Goal: Task Accomplishment & Management: Manage account settings

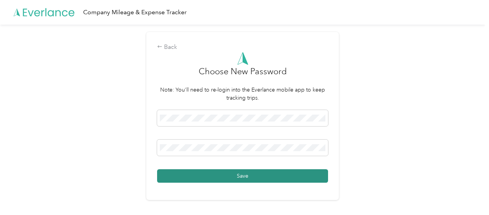
click at [281, 178] on button "Save" at bounding box center [242, 175] width 171 height 13
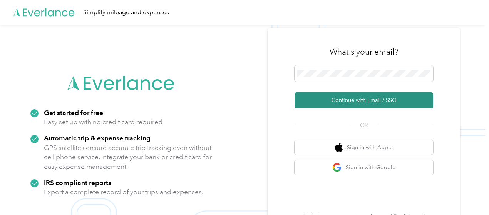
click at [382, 106] on button "Continue with Email / SSO" at bounding box center [364, 100] width 139 height 16
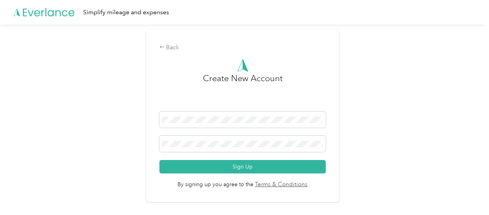
click at [417, 123] on div "Back Create New Account Sign Up By signing up you agree to the Terms & Conditio…" at bounding box center [242, 119] width 485 height 189
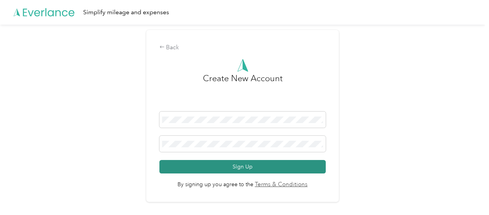
click at [273, 170] on button "Sign Up" at bounding box center [242, 166] width 167 height 13
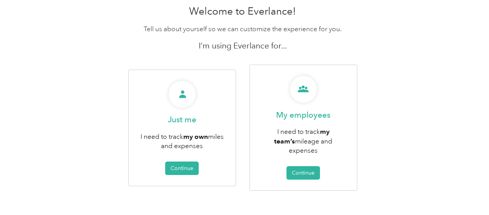
scroll to position [40, 0]
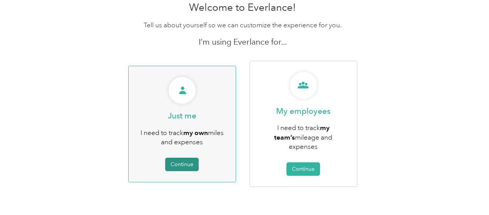
click at [189, 162] on button "Continue" at bounding box center [182, 164] width 34 height 13
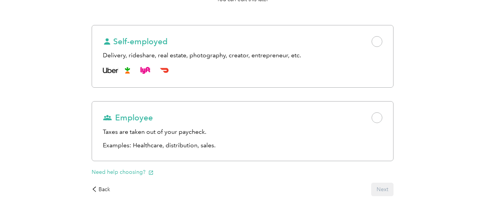
scroll to position [116, 0]
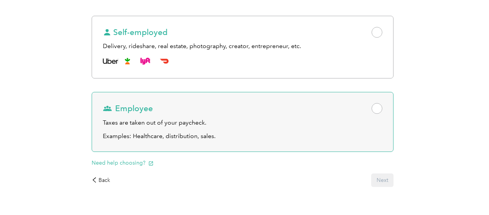
click at [372, 114] on span at bounding box center [377, 108] width 11 height 11
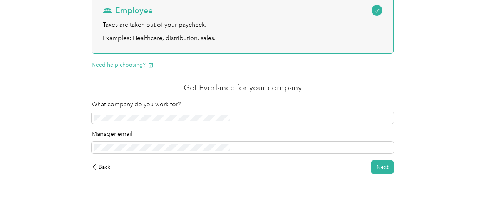
scroll to position [215, 0]
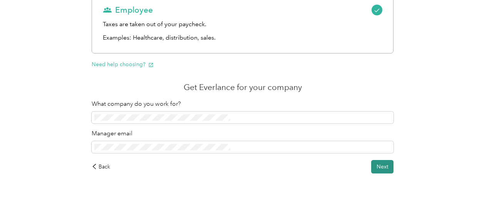
click at [371, 174] on button "Next" at bounding box center [382, 166] width 22 height 13
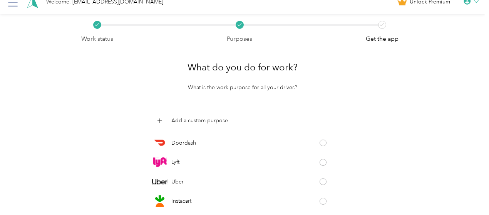
scroll to position [107, 0]
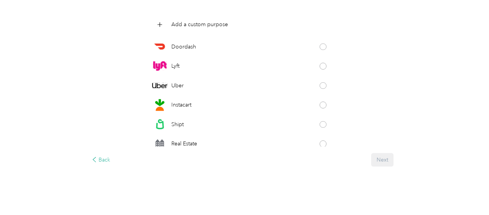
click at [110, 163] on div "Back" at bounding box center [101, 160] width 18 height 8
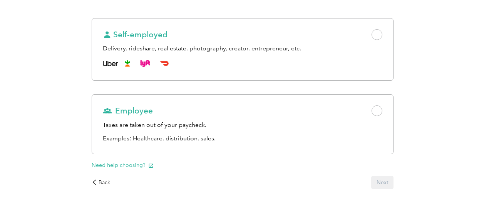
scroll to position [114, 0]
click at [154, 169] on button "Need help choosing?" at bounding box center [123, 165] width 62 height 8
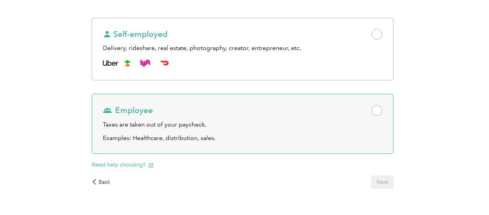
click at [372, 116] on span at bounding box center [377, 110] width 11 height 11
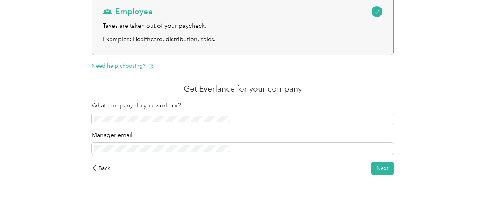
scroll to position [216, 0]
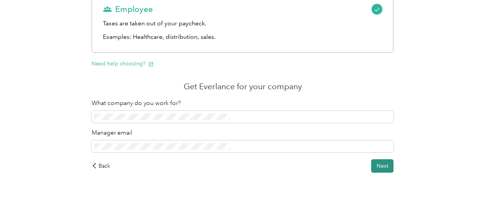
click at [371, 173] on button "Next" at bounding box center [382, 165] width 22 height 13
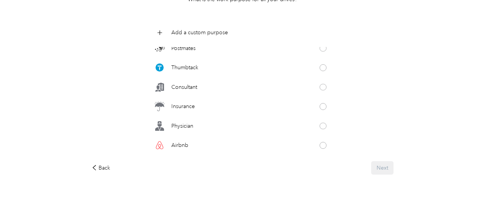
scroll to position [240, 0]
click at [317, 161] on div "What do you do for work? What is the work purpose for all your drives? Add a cu…" at bounding box center [242, 70] width 323 height 230
click at [228, 32] on p "Add a custom purpose" at bounding box center [199, 32] width 57 height 8
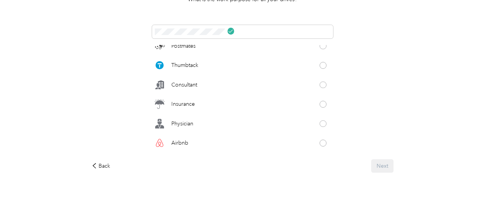
click at [347, 121] on div "Work status Purposes Get the app What do you do for work? What is the work purp…" at bounding box center [242, 74] width 485 height 296
click at [316, 169] on div "What do you do for work? What is the work purpose for all your drives? Doordash…" at bounding box center [242, 69] width 323 height 228
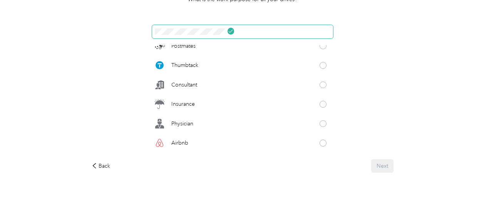
click at [233, 31] on icon at bounding box center [230, 31] width 5 height 5
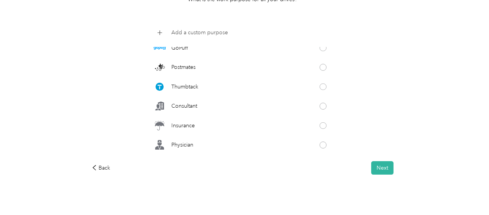
click at [228, 33] on p "Add a custom purpose" at bounding box center [199, 32] width 57 height 8
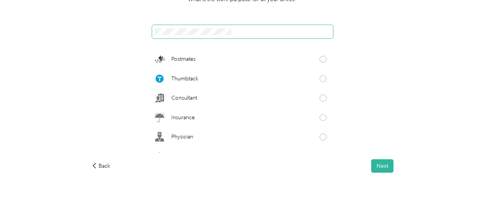
scroll to position [252, 0]
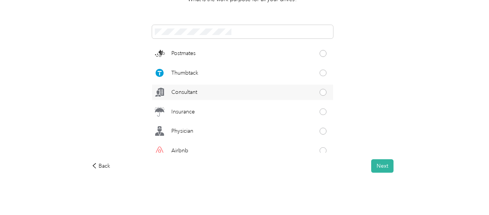
click at [268, 89] on div "Consultant" at bounding box center [242, 92] width 181 height 15
click at [371, 171] on button "Next" at bounding box center [382, 165] width 22 height 13
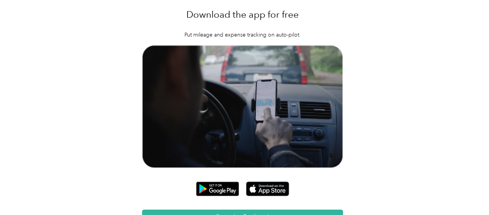
scroll to position [64, 0]
click at [269, 210] on button "Start using Everlance!" at bounding box center [242, 216] width 201 height 13
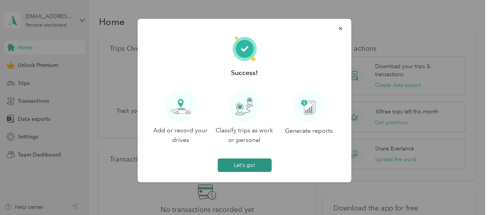
click at [260, 171] on button "Let's go!" at bounding box center [245, 165] width 54 height 13
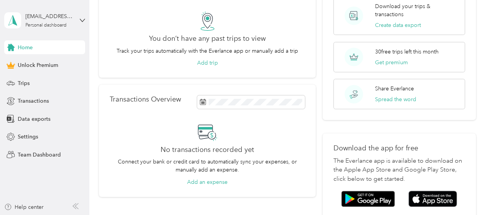
scroll to position [57, 0]
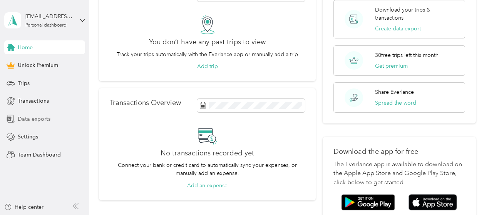
click at [24, 125] on div "Data exports" at bounding box center [44, 119] width 81 height 14
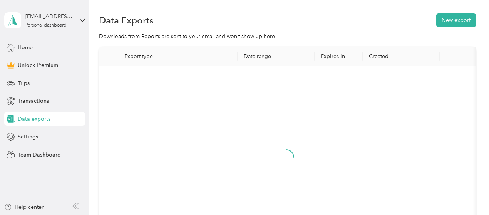
scroll to position [57, 0]
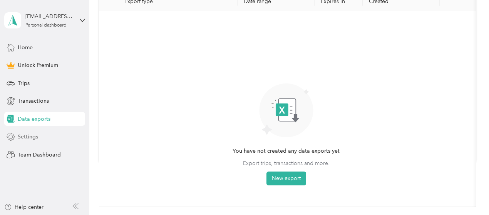
click at [15, 137] on icon at bounding box center [11, 137] width 8 height 8
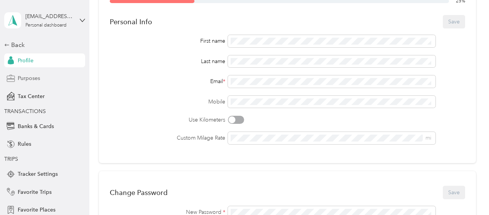
click at [21, 84] on div "Purposes" at bounding box center [44, 79] width 81 height 14
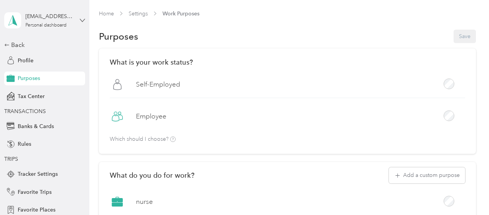
click at [80, 22] on icon at bounding box center [82, 20] width 5 height 5
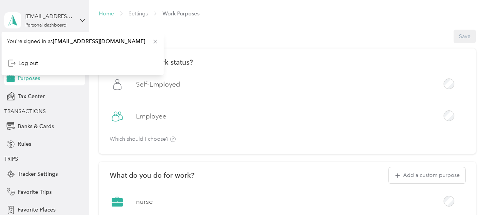
click at [109, 14] on link "Home" at bounding box center [106, 13] width 15 height 7
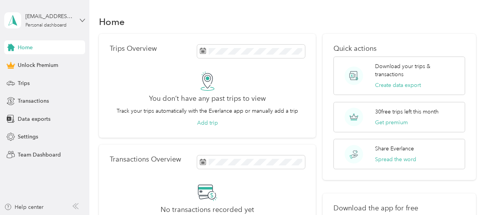
click at [82, 21] on icon at bounding box center [82, 20] width 5 height 3
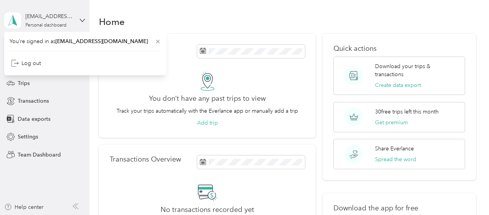
click at [72, 42] on span "[EMAIL_ADDRESS][DOMAIN_NAME]" at bounding box center [101, 41] width 92 height 7
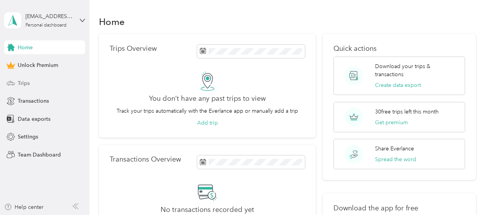
click at [19, 87] on div "Trips" at bounding box center [44, 83] width 81 height 14
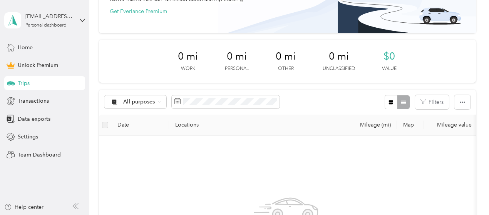
scroll to position [82, 0]
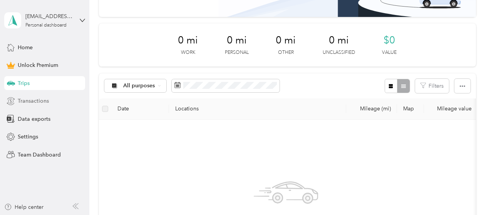
click at [32, 102] on span "Transactions" at bounding box center [33, 101] width 31 height 8
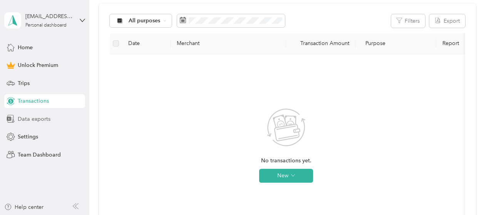
click at [32, 120] on span "Data exports" at bounding box center [34, 119] width 33 height 8
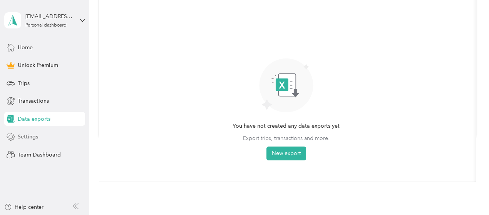
click at [23, 142] on div "Settings" at bounding box center [44, 137] width 81 height 14
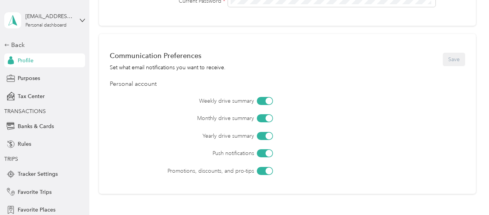
scroll to position [309, 0]
click at [263, 138] on div at bounding box center [265, 136] width 16 height 8
click at [264, 173] on div at bounding box center [265, 171] width 16 height 8
click at [260, 119] on div at bounding box center [265, 118] width 16 height 8
click at [458, 65] on button "Save" at bounding box center [454, 58] width 22 height 13
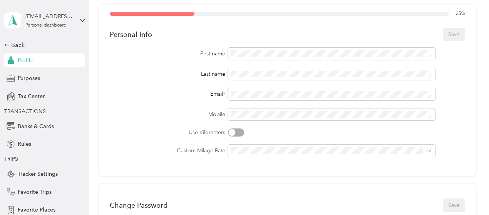
scroll to position [43, 0]
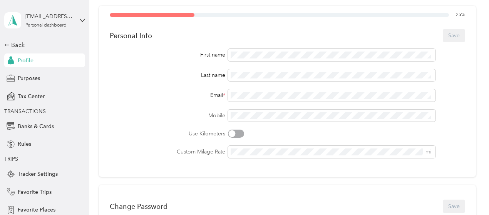
click at [237, 134] on div at bounding box center [236, 134] width 16 height 8
click at [236, 136] on div at bounding box center [236, 134] width 16 height 8
click at [451, 144] on div "First name Last name Email * Mobile Use Kilometers Custom Milage Rate mi" at bounding box center [287, 103] width 355 height 109
click at [452, 34] on button "Save" at bounding box center [454, 35] width 22 height 13
click at [454, 42] on button "Save" at bounding box center [454, 35] width 22 height 13
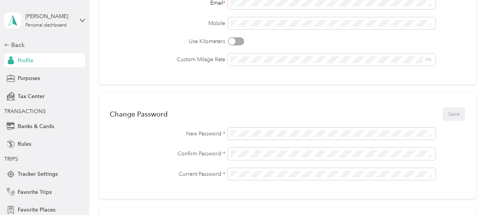
scroll to position [135, 0]
click at [462, 162] on div "New Password * Confirm Password * Current Password *" at bounding box center [287, 154] width 355 height 53
click at [454, 119] on button "Save" at bounding box center [454, 114] width 22 height 13
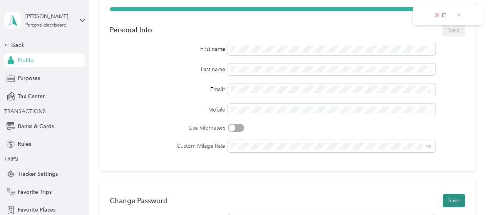
scroll to position [48, 0]
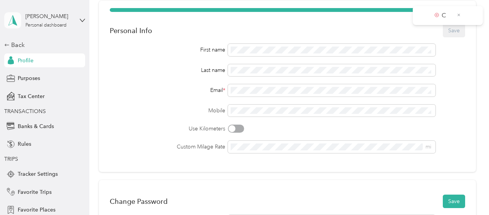
click at [7, 23] on icon at bounding box center [13, 20] width 12 height 11
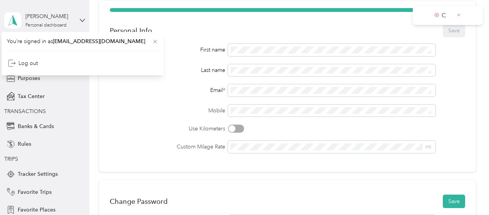
click at [152, 44] on icon at bounding box center [155, 42] width 6 height 6
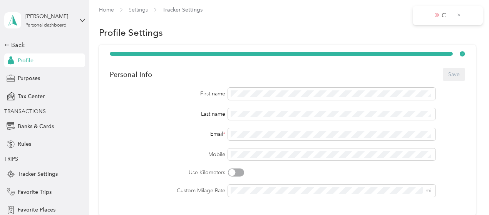
scroll to position [4, 0]
click at [459, 15] on icon at bounding box center [459, 14] width 3 height 3
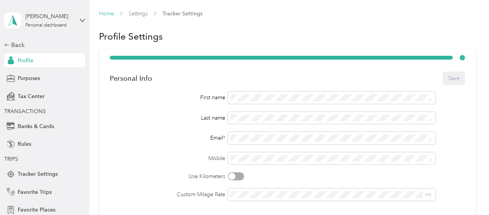
click at [111, 10] on link "Home" at bounding box center [106, 13] width 15 height 7
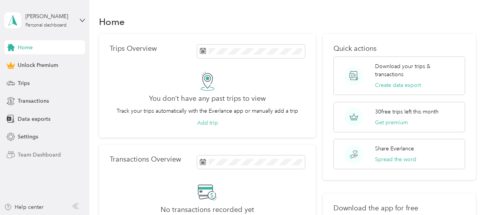
click at [29, 159] on div "Team Dashboard" at bounding box center [44, 155] width 81 height 14
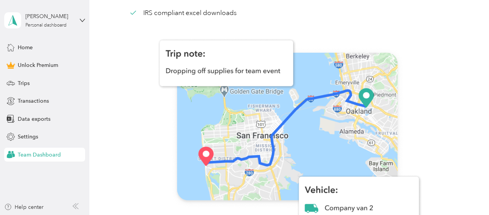
scroll to position [113, 0]
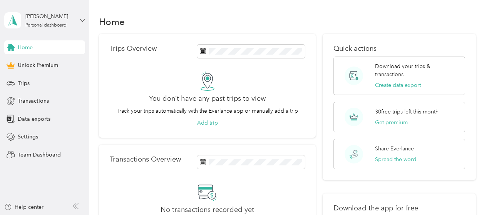
click at [82, 20] on icon at bounding box center [82, 20] width 5 height 5
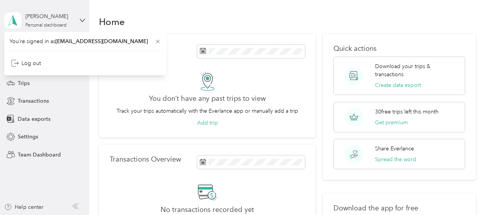
click at [231, 10] on div "Home Trips Overview You don’t have any past trips to view Track your trips auto…" at bounding box center [287, 160] width 396 height 320
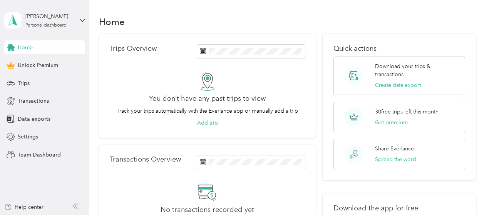
click at [55, 208] on div "Help center" at bounding box center [44, 209] width 81 height 12
click at [78, 208] on icon at bounding box center [75, 206] width 6 height 6
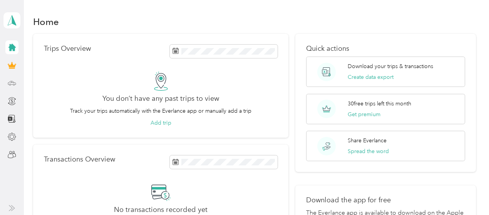
click at [5, 85] on div at bounding box center [11, 83] width 13 height 14
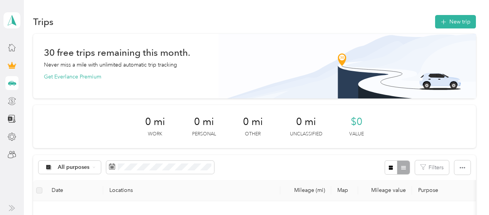
click at [9, 104] on icon at bounding box center [11, 103] width 7 height 3
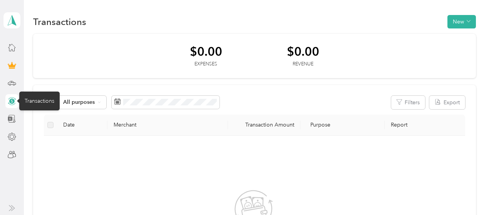
click at [9, 120] on icon at bounding box center [12, 119] width 8 height 8
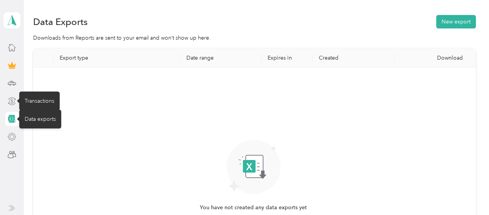
click at [9, 141] on icon at bounding box center [12, 137] width 8 height 8
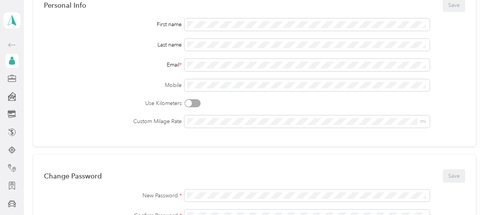
scroll to position [87, 0]
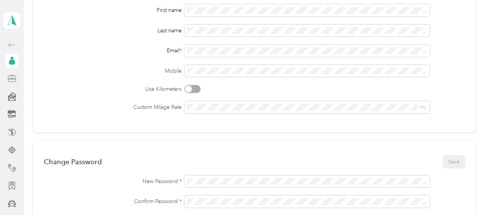
click at [8, 81] on icon at bounding box center [12, 78] width 8 height 8
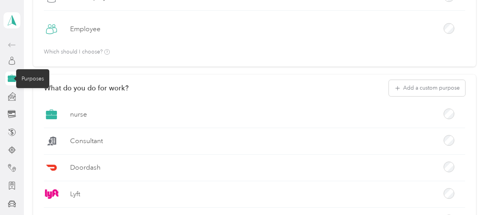
click at [10, 97] on circle at bounding box center [10, 97] width 1 height 1
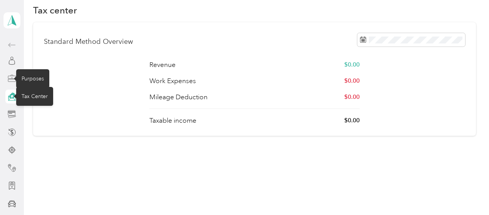
click at [8, 112] on icon at bounding box center [11, 112] width 7 height 1
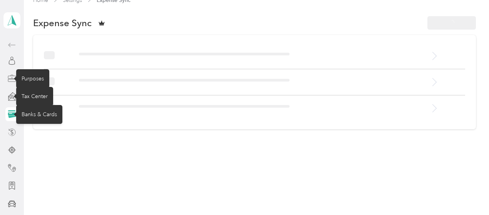
click at [8, 132] on icon at bounding box center [12, 132] width 8 height 8
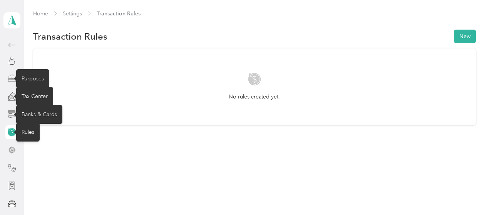
click at [8, 150] on icon at bounding box center [8, 150] width 1 height 0
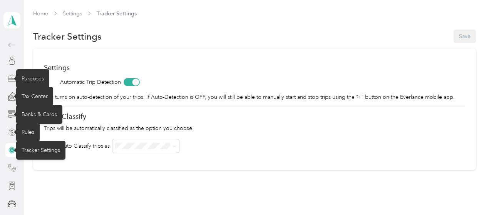
click at [8, 168] on icon at bounding box center [12, 168] width 8 height 8
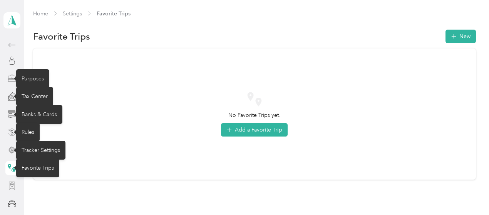
click at [8, 183] on icon at bounding box center [12, 186] width 8 height 8
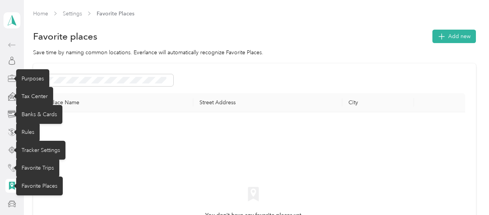
click at [8, 203] on icon at bounding box center [12, 204] width 8 height 8
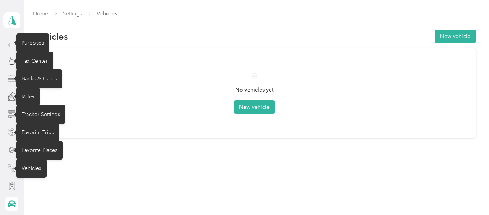
scroll to position [48, 0]
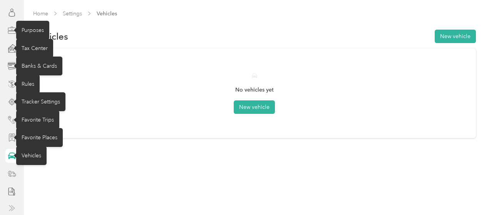
click at [11, 176] on icon at bounding box center [12, 173] width 8 height 8
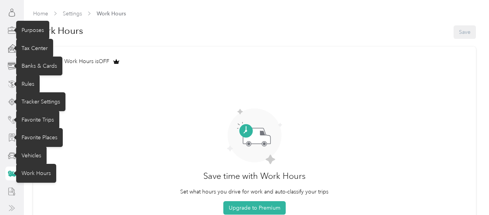
click at [8, 192] on icon at bounding box center [12, 192] width 8 height 8
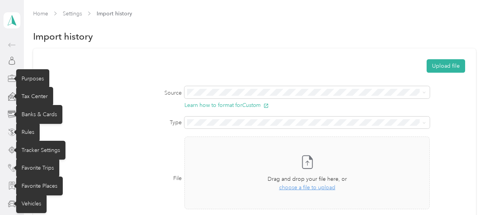
click at [7, 48] on icon at bounding box center [11, 44] width 9 height 9
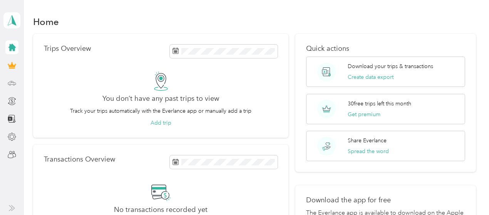
click at [8, 83] on icon at bounding box center [12, 82] width 8 height 3
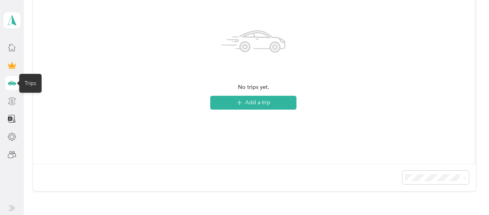
click at [8, 99] on icon at bounding box center [12, 101] width 8 height 8
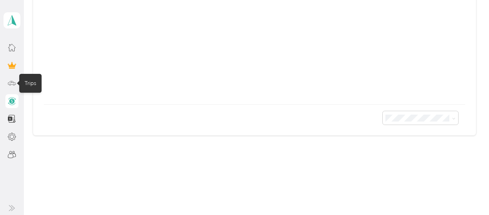
scroll to position [227, 0]
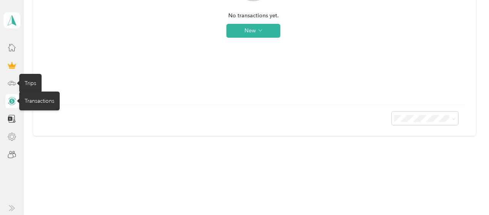
click at [6, 131] on div at bounding box center [11, 137] width 13 height 14
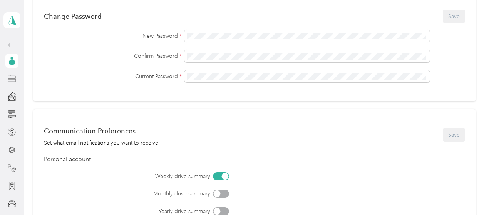
click at [8, 77] on icon at bounding box center [12, 78] width 8 height 8
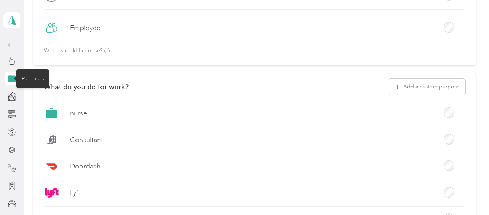
scroll to position [233, 0]
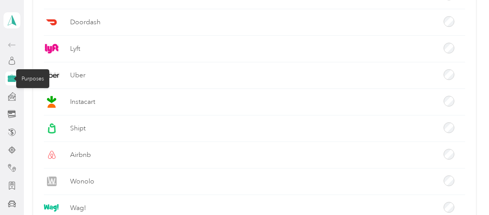
click at [8, 99] on icon at bounding box center [9, 99] width 2 height 2
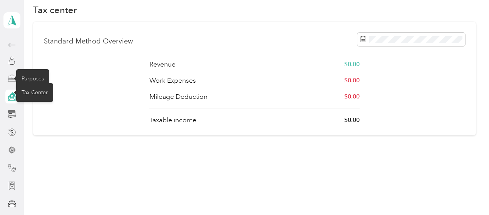
scroll to position [26, 0]
click at [9, 113] on icon at bounding box center [10, 113] width 3 height 1
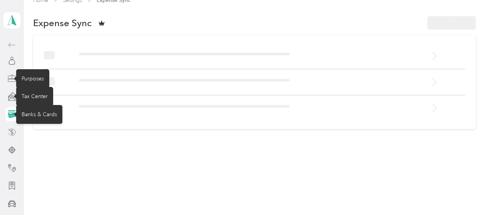
click at [8, 134] on icon at bounding box center [12, 132] width 8 height 8
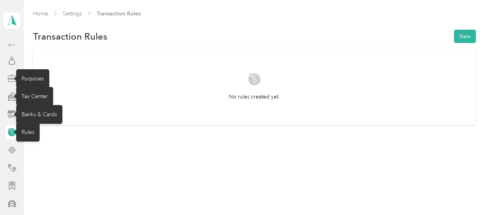
click at [8, 150] on icon at bounding box center [8, 150] width 1 height 0
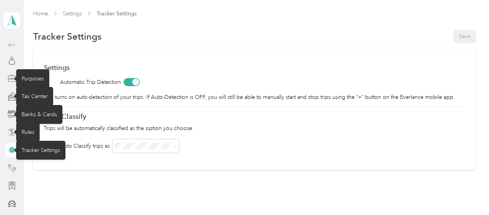
click at [8, 166] on icon at bounding box center [12, 168] width 8 height 8
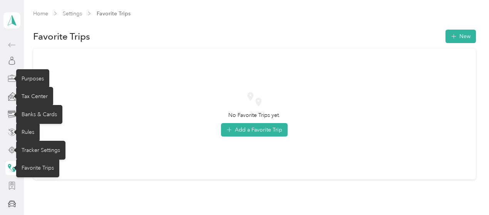
click at [8, 188] on icon at bounding box center [12, 186] width 8 height 8
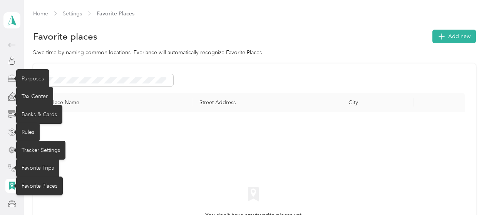
click at [8, 207] on icon at bounding box center [12, 204] width 8 height 8
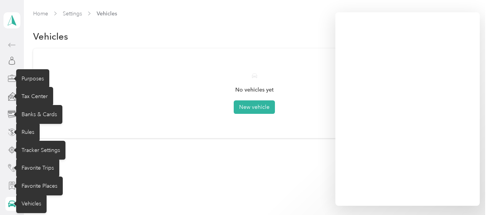
click at [132, 169] on div "Home Settings Vehicles Vehicles New vehicle No vehicles yet New vehicle" at bounding box center [254, 90] width 461 height 180
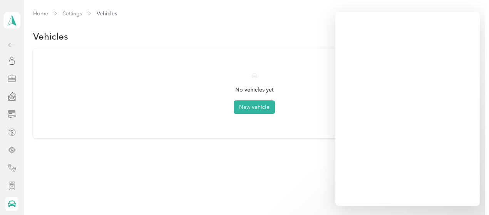
click at [9, 184] on icon at bounding box center [12, 186] width 8 height 8
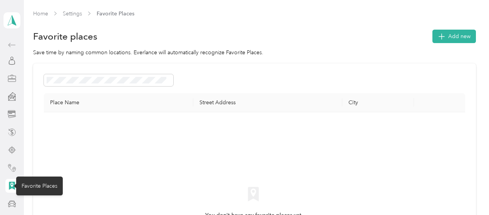
click at [13, 204] on icon at bounding box center [13, 204] width 1 height 1
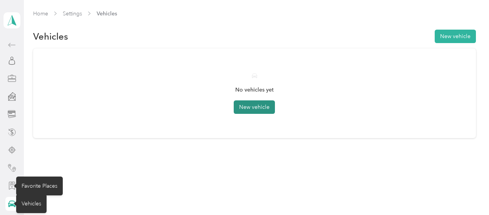
click at [251, 112] on button "New vehicle" at bounding box center [254, 107] width 41 height 13
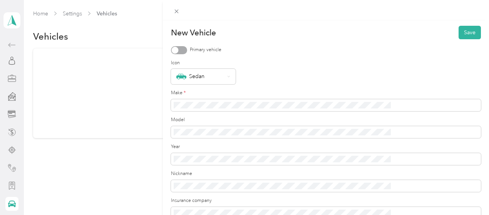
click at [187, 46] on div at bounding box center [179, 50] width 16 height 8
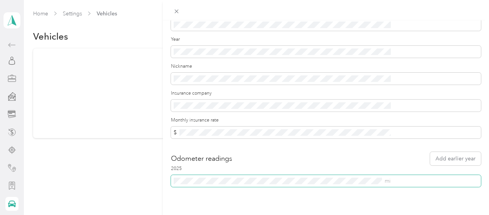
scroll to position [119, 0]
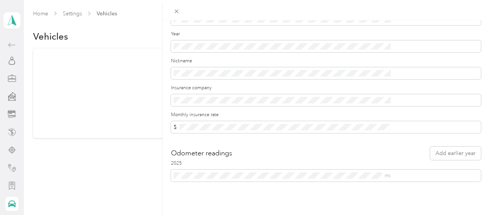
click at [425, 195] on div "New Vehicle Save Primary vehicle Icon Sedan Make * Model Year Nickname Insuranc…" at bounding box center [326, 127] width 326 height 215
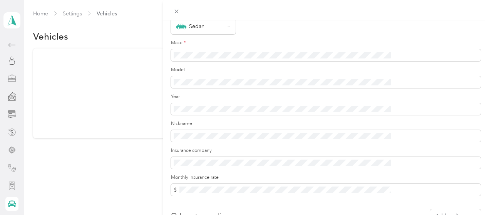
scroll to position [0, 0]
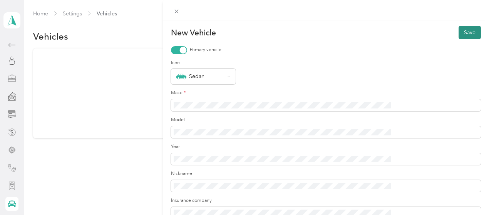
click at [470, 30] on button "Save" at bounding box center [470, 32] width 22 height 13
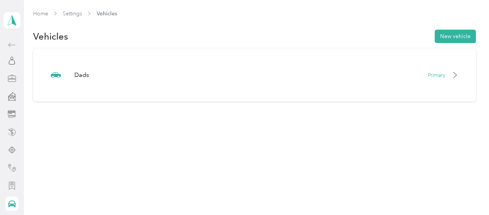
click at [9, 184] on icon at bounding box center [12, 186] width 8 height 8
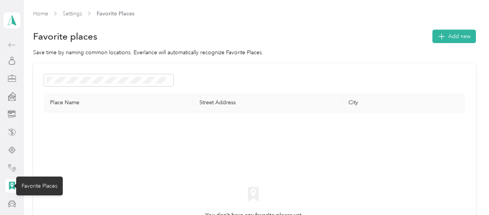
click at [10, 170] on icon at bounding box center [12, 168] width 8 height 8
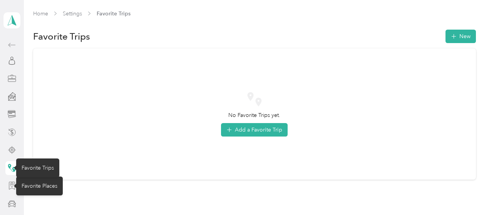
click at [12, 154] on icon at bounding box center [12, 153] width 0 height 1
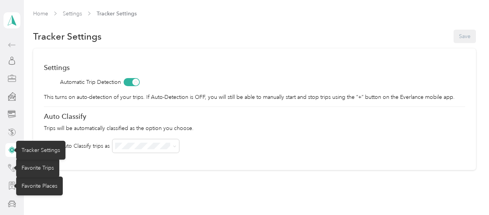
click at [12, 136] on icon at bounding box center [12, 132] width 8 height 8
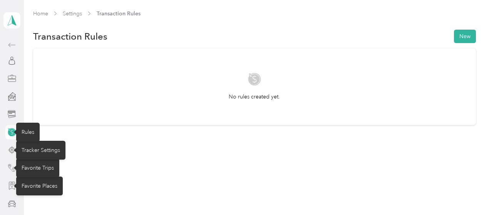
click at [13, 117] on icon at bounding box center [12, 114] width 8 height 8
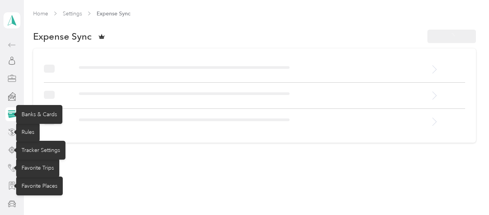
click at [11, 96] on icon at bounding box center [12, 96] width 2 height 2
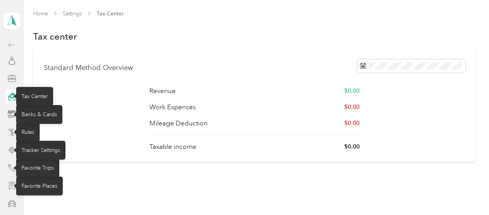
click at [8, 80] on icon at bounding box center [12, 78] width 8 height 8
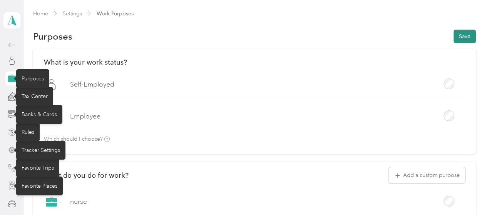
click at [468, 39] on button "Save" at bounding box center [465, 36] width 22 height 13
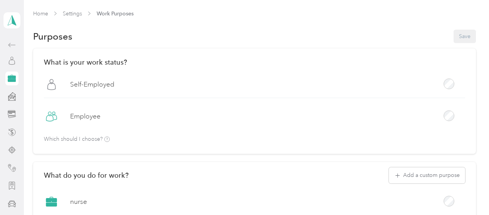
click at [13, 60] on icon at bounding box center [12, 61] width 8 height 8
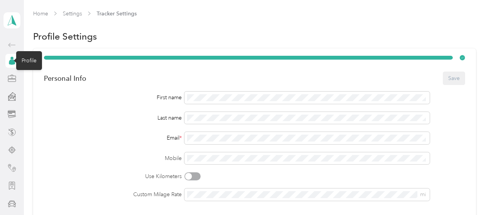
click at [12, 44] on icon at bounding box center [11, 44] width 9 height 9
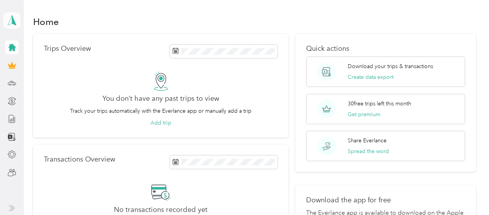
click at [14, 25] on icon at bounding box center [12, 20] width 12 height 11
click at [15, 49] on icon at bounding box center [11, 47] width 7 height 7
click at [10, 155] on icon at bounding box center [12, 155] width 8 height 8
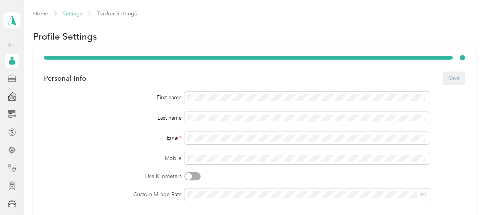
click at [75, 10] on link "Settings" at bounding box center [72, 13] width 19 height 7
click at [43, 13] on link "Home" at bounding box center [40, 13] width 15 height 7
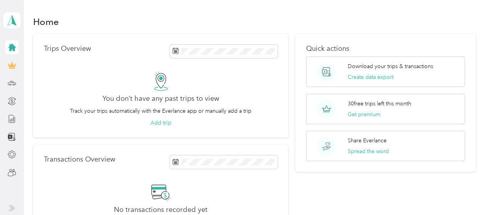
click at [11, 67] on icon at bounding box center [11, 65] width 7 height 5
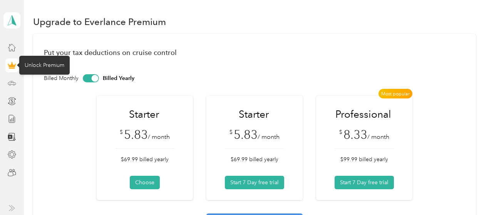
click at [10, 85] on icon at bounding box center [12, 83] width 8 height 8
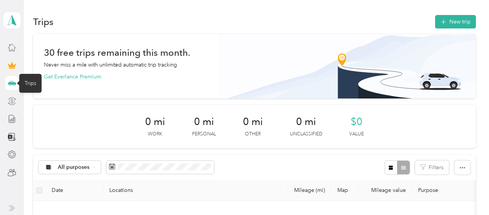
click at [12, 101] on icon at bounding box center [12, 100] width 2 height 3
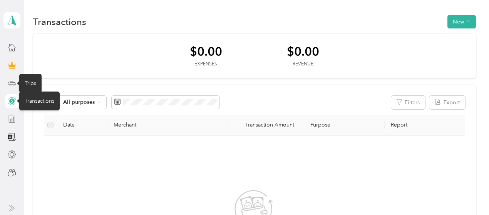
click at [10, 121] on line at bounding box center [10, 120] width 0 height 2
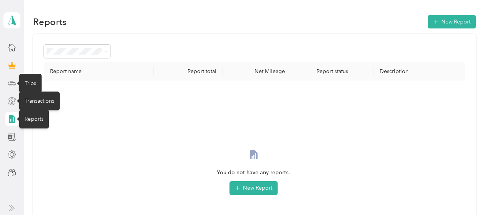
click at [10, 137] on icon at bounding box center [12, 137] width 8 height 8
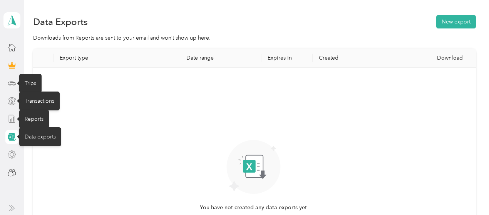
click at [12, 158] on icon at bounding box center [12, 155] width 8 height 8
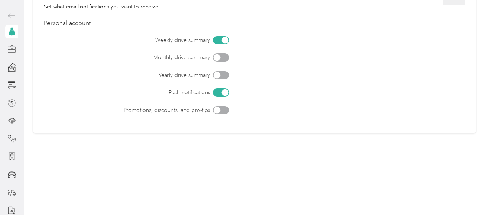
scroll to position [48, 0]
click at [8, 176] on icon at bounding box center [12, 173] width 8 height 8
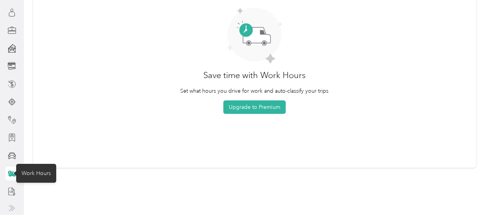
scroll to position [101, 0]
click at [13, 156] on icon at bounding box center [13, 156] width 1 height 1
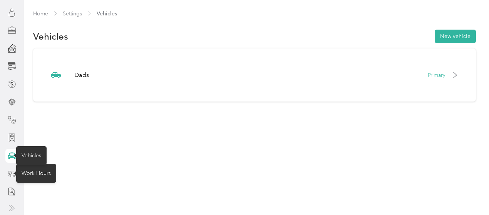
click at [9, 209] on icon at bounding box center [12, 208] width 6 height 6
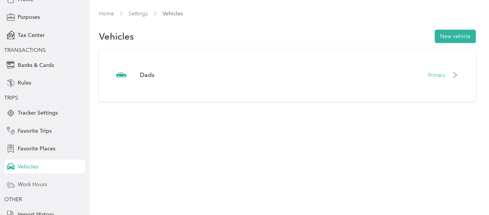
scroll to position [86, 0]
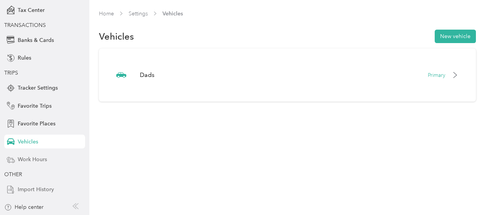
click at [12, 193] on icon at bounding box center [11, 190] width 8 height 8
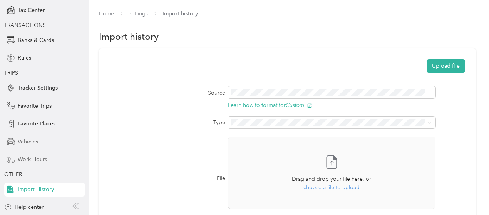
click at [18, 146] on div "Vehicles" at bounding box center [44, 142] width 81 height 14
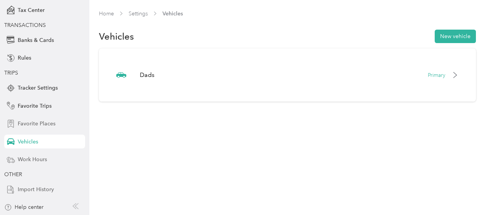
click at [18, 130] on div "Favorite Places" at bounding box center [44, 124] width 81 height 14
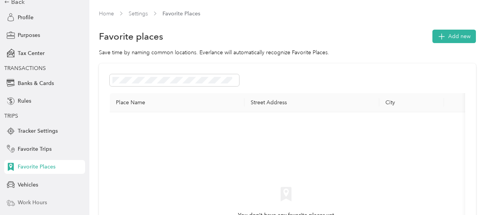
scroll to position [40, 0]
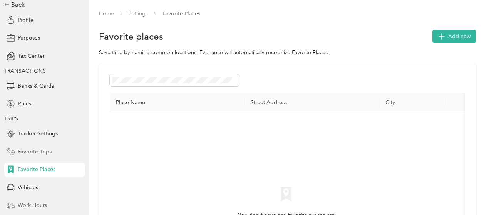
click at [36, 147] on div "Favorite Trips" at bounding box center [44, 152] width 81 height 14
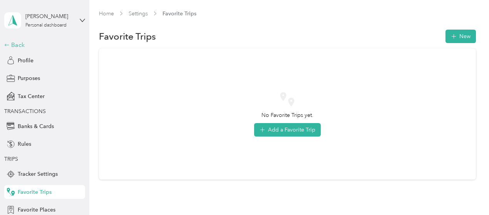
click at [6, 45] on icon at bounding box center [6, 44] width 5 height 5
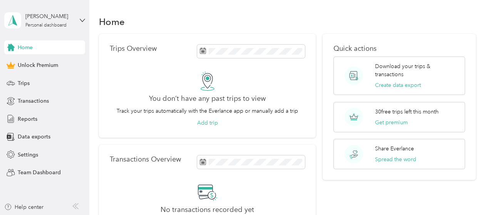
click at [12, 50] on icon at bounding box center [10, 47] width 7 height 7
click at [37, 18] on div "[PERSON_NAME]" at bounding box center [49, 16] width 48 height 8
click at [58, 88] on div "Trips" at bounding box center [44, 83] width 81 height 14
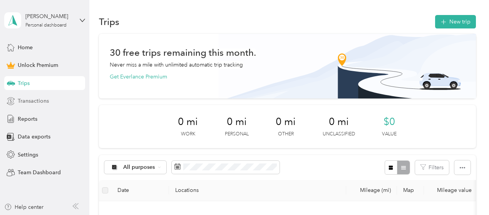
click at [60, 106] on div "Transactions" at bounding box center [44, 101] width 81 height 14
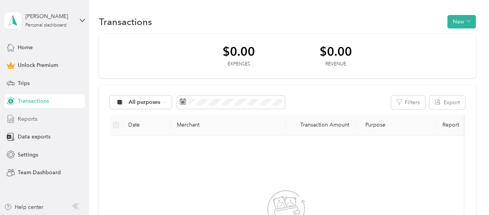
click at [49, 124] on div "Reports" at bounding box center [44, 119] width 81 height 14
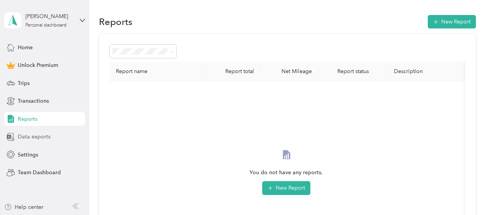
click at [60, 139] on div "Data exports" at bounding box center [44, 137] width 81 height 14
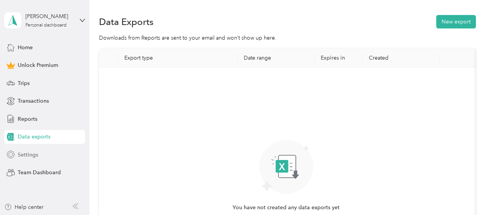
click at [56, 156] on div "Settings" at bounding box center [44, 155] width 81 height 14
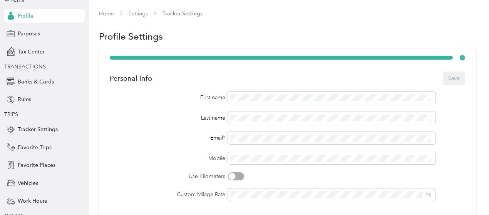
scroll to position [45, 0]
click at [44, 185] on div "Vehicles" at bounding box center [44, 183] width 81 height 14
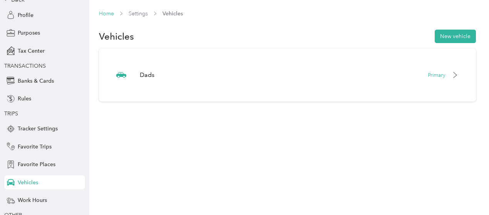
click at [107, 13] on link "Home" at bounding box center [106, 13] width 15 height 7
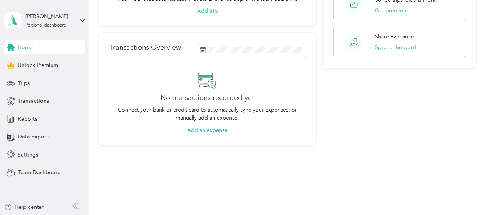
scroll to position [121, 0]
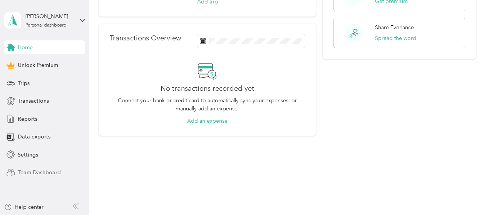
click at [52, 177] on div "Team Dashboard" at bounding box center [44, 173] width 81 height 14
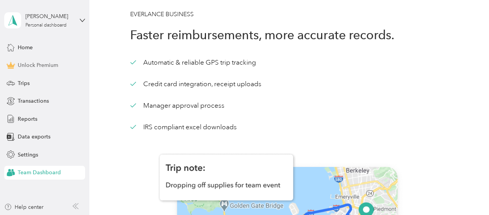
click at [53, 67] on span "Unlock Premium" at bounding box center [38, 65] width 40 height 8
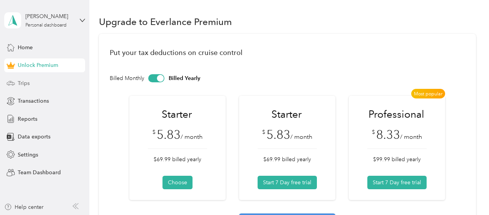
click at [34, 87] on div "Trips" at bounding box center [44, 83] width 81 height 14
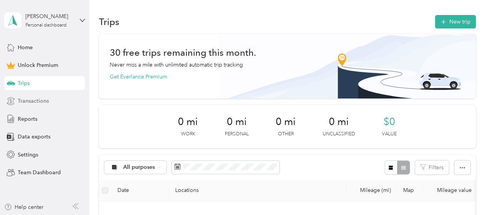
click at [50, 104] on div "Transactions" at bounding box center [44, 101] width 81 height 14
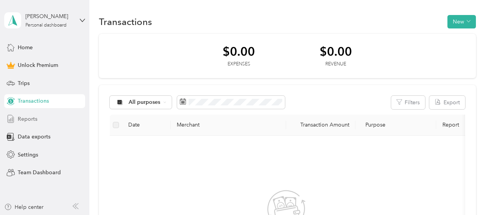
click at [42, 123] on div "Reports" at bounding box center [44, 119] width 81 height 14
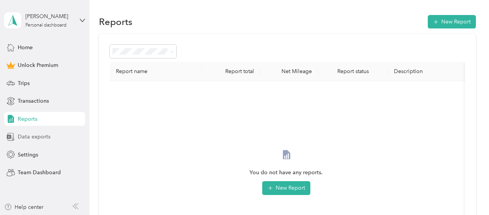
click at [50, 139] on div "Data exports" at bounding box center [44, 137] width 81 height 14
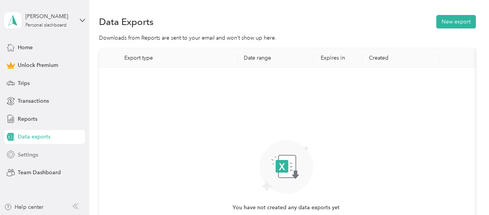
click at [42, 154] on div "Settings" at bounding box center [44, 155] width 81 height 14
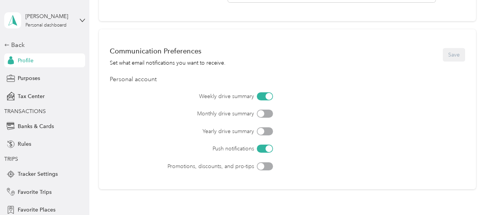
scroll to position [313, 0]
click at [263, 150] on div at bounding box center [265, 148] width 16 height 8
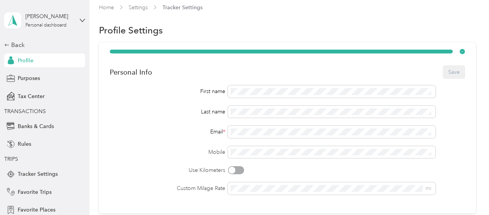
scroll to position [0, 0]
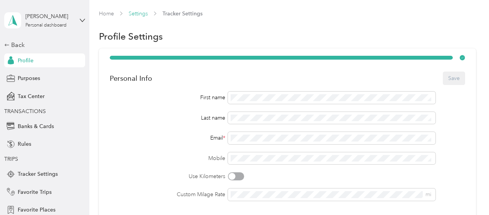
click at [143, 12] on link "Settings" at bounding box center [138, 13] width 19 height 7
click at [320, 36] on div "Profile Settings" at bounding box center [287, 36] width 377 height 16
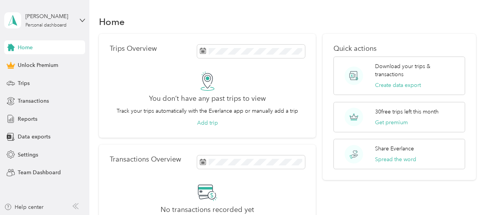
click at [41, 47] on div "Home" at bounding box center [44, 47] width 81 height 14
click at [30, 84] on div "Trips" at bounding box center [44, 83] width 81 height 14
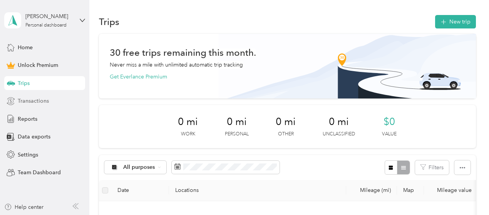
click at [47, 102] on span "Transactions" at bounding box center [33, 101] width 31 height 8
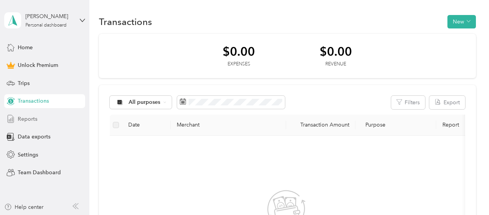
click at [31, 119] on span "Reports" at bounding box center [28, 119] width 20 height 8
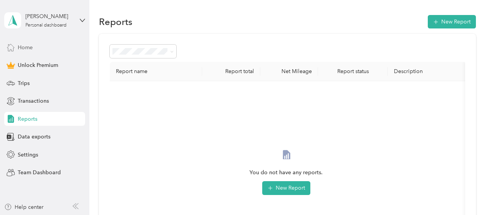
click at [32, 49] on span "Home" at bounding box center [25, 48] width 15 height 8
